Goal: Task Accomplishment & Management: Use online tool/utility

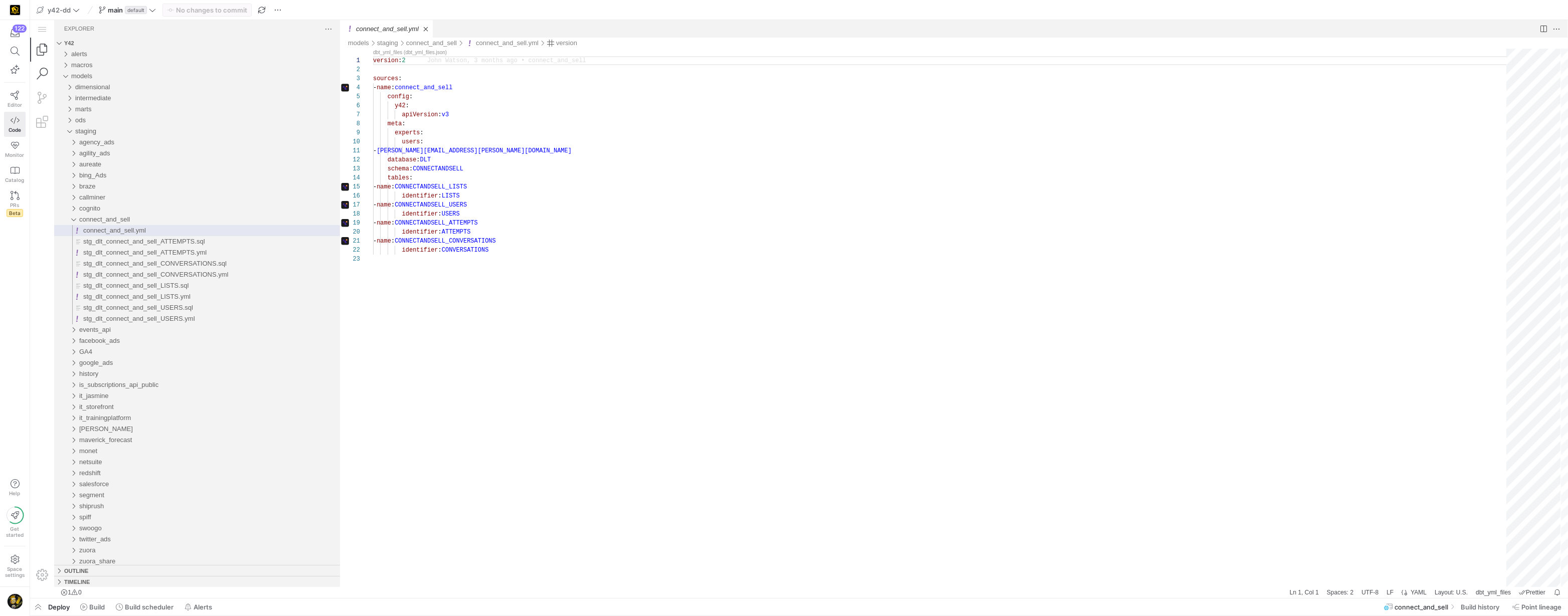
scroll to position [90, 0]
click at [43, 74] on link "Search (⇧⌘F)" at bounding box center [42, 74] width 24 height 24
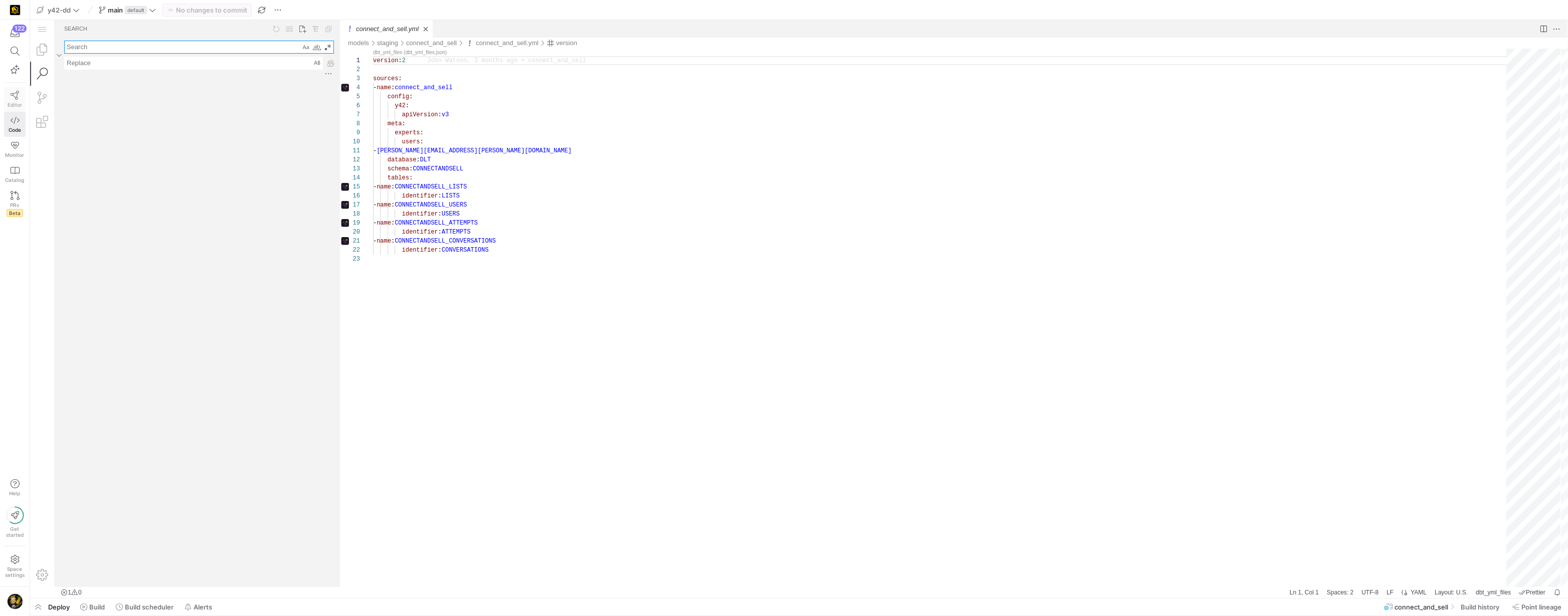
click at [17, 93] on icon at bounding box center [15, 95] width 9 height 9
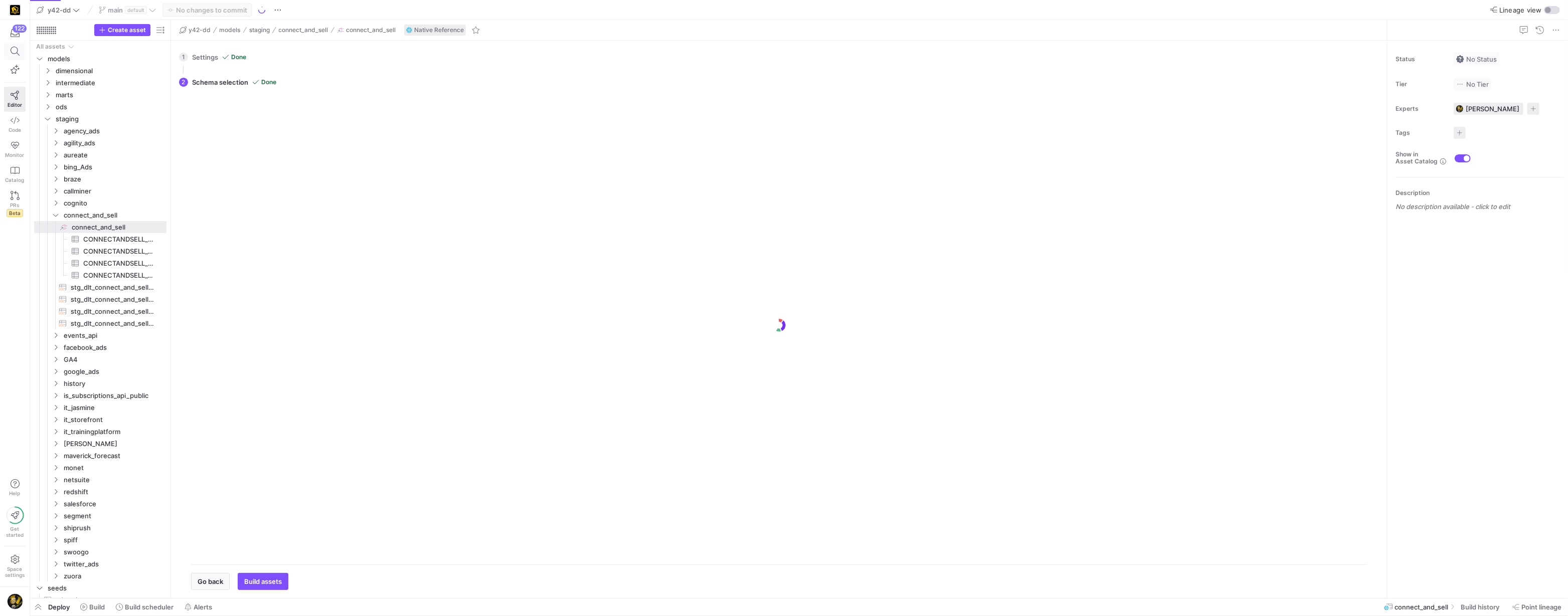
click at [16, 52] on icon at bounding box center [15, 51] width 9 height 9
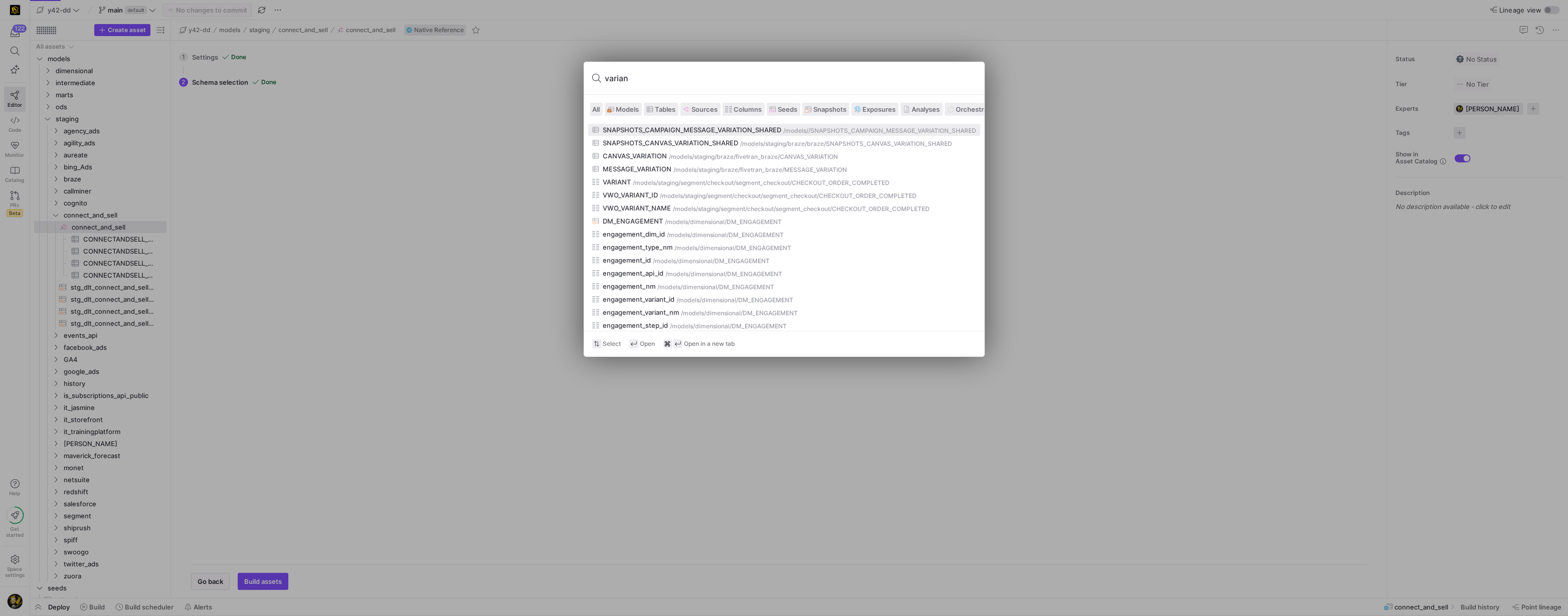
type input "variant"
checkbox input "false"
type input "variant"
click at [457, 141] on div at bounding box center [784, 308] width 1568 height 616
